Goal: Information Seeking & Learning: Learn about a topic

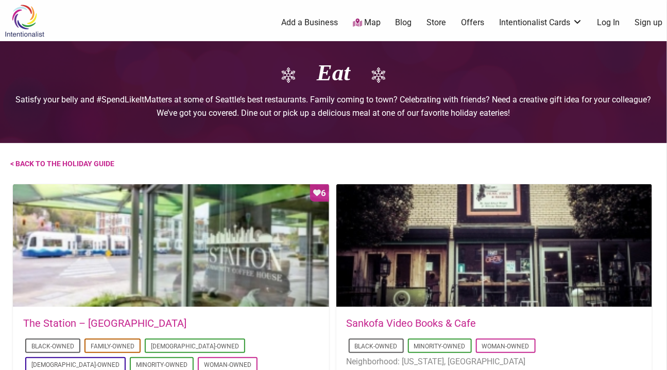
click at [323, 74] on h1 "Eat" at bounding box center [333, 73] width 646 height 32
click at [22, 11] on img at bounding box center [24, 20] width 49 height 33
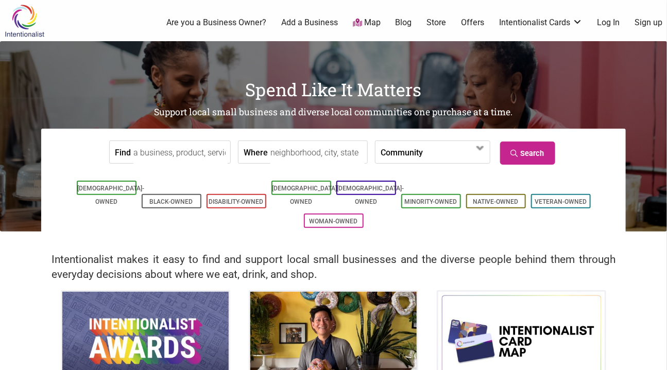
click at [293, 152] on input "Where" at bounding box center [317, 152] width 94 height 23
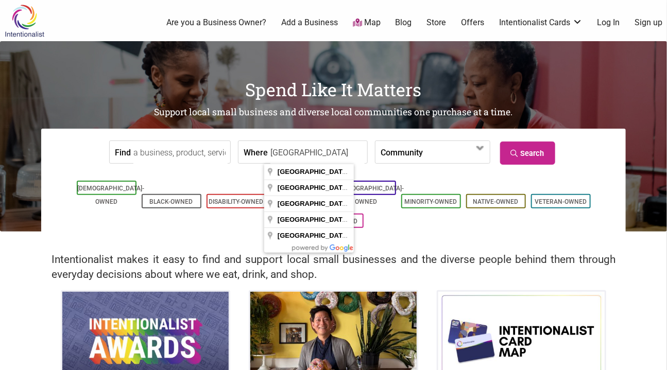
type input "seattle"
click at [163, 157] on input "Find" at bounding box center [180, 152] width 94 height 23
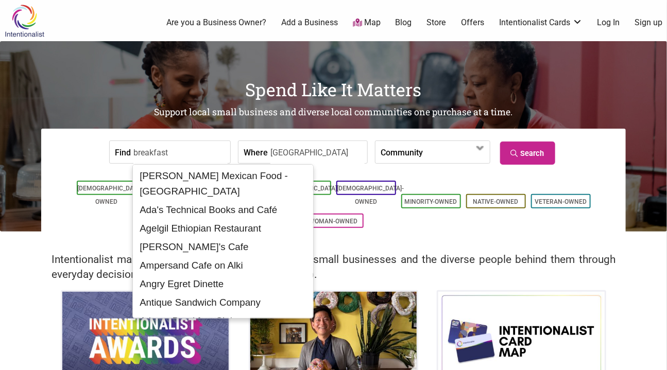
type input "breakfast"
click at [521, 155] on link "Search" at bounding box center [527, 153] width 55 height 23
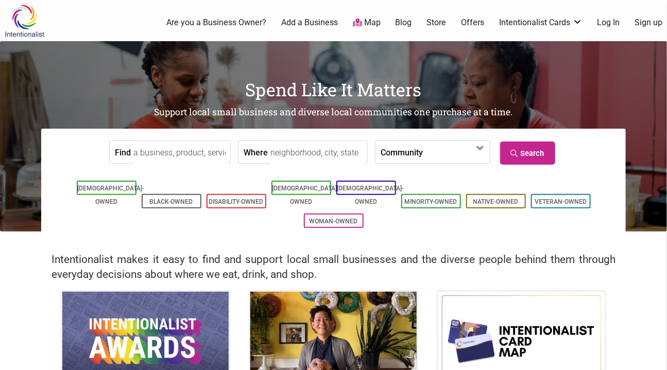
click at [200, 156] on input "Find" at bounding box center [180, 152] width 94 height 23
click at [157, 149] on input "Find" at bounding box center [180, 152] width 94 height 23
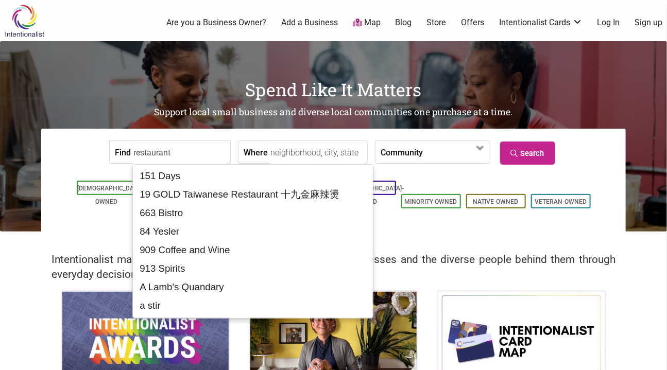
type input "restaurant"
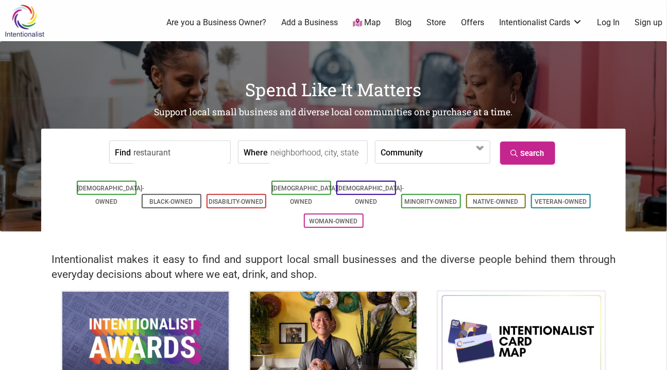
click at [298, 155] on input "Where" at bounding box center [317, 152] width 94 height 23
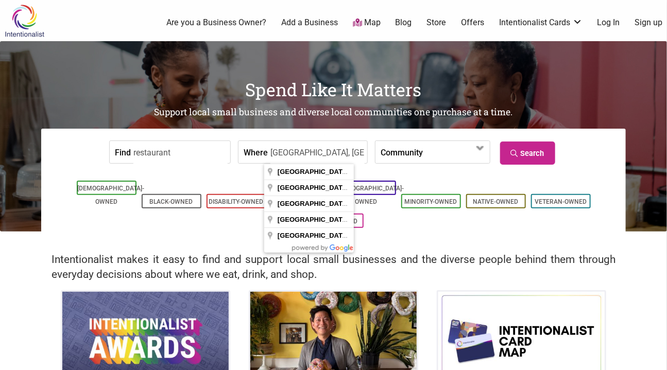
type input "Seattle, WA, USA"
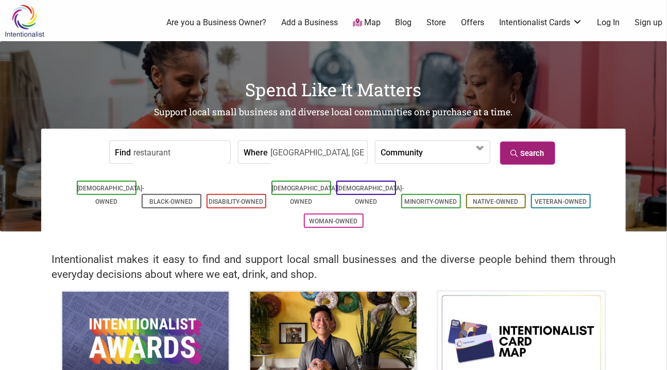
click at [530, 152] on link "Search" at bounding box center [527, 153] width 55 height 23
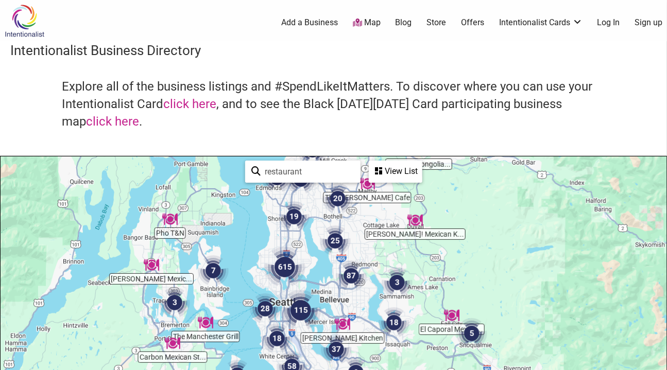
drag, startPoint x: 557, startPoint y: 272, endPoint x: 507, endPoint y: 216, distance: 75.5
click at [507, 216] on div "To navigate, press the arrow keys." at bounding box center [334, 357] width 666 height 401
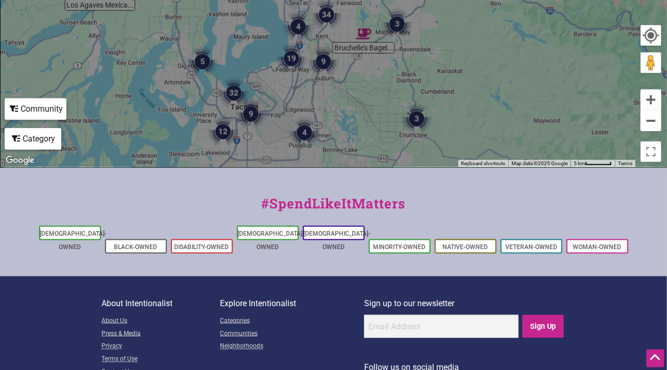
scroll to position [433, 0]
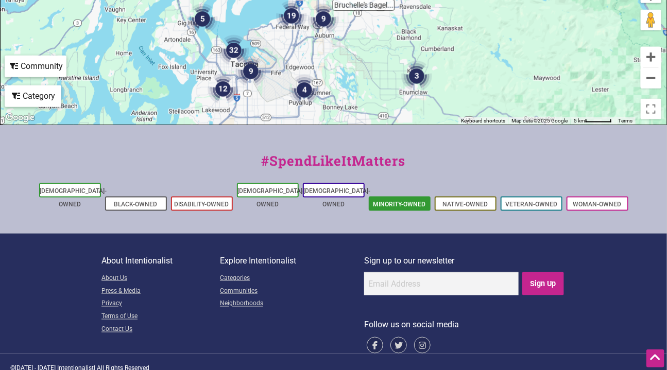
click at [406, 201] on link "Minority-Owned" at bounding box center [399, 204] width 53 height 7
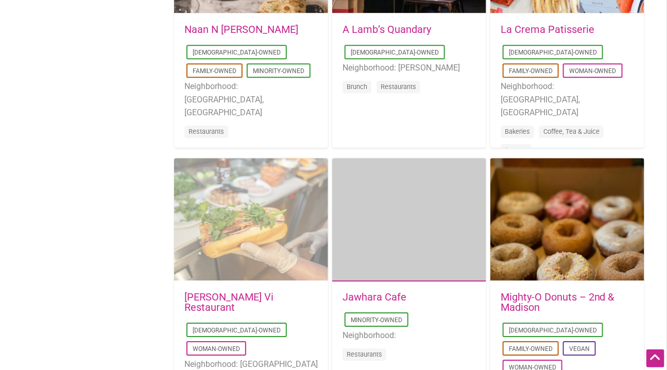
scroll to position [1170, 0]
